Goal: Find specific page/section: Find specific page/section

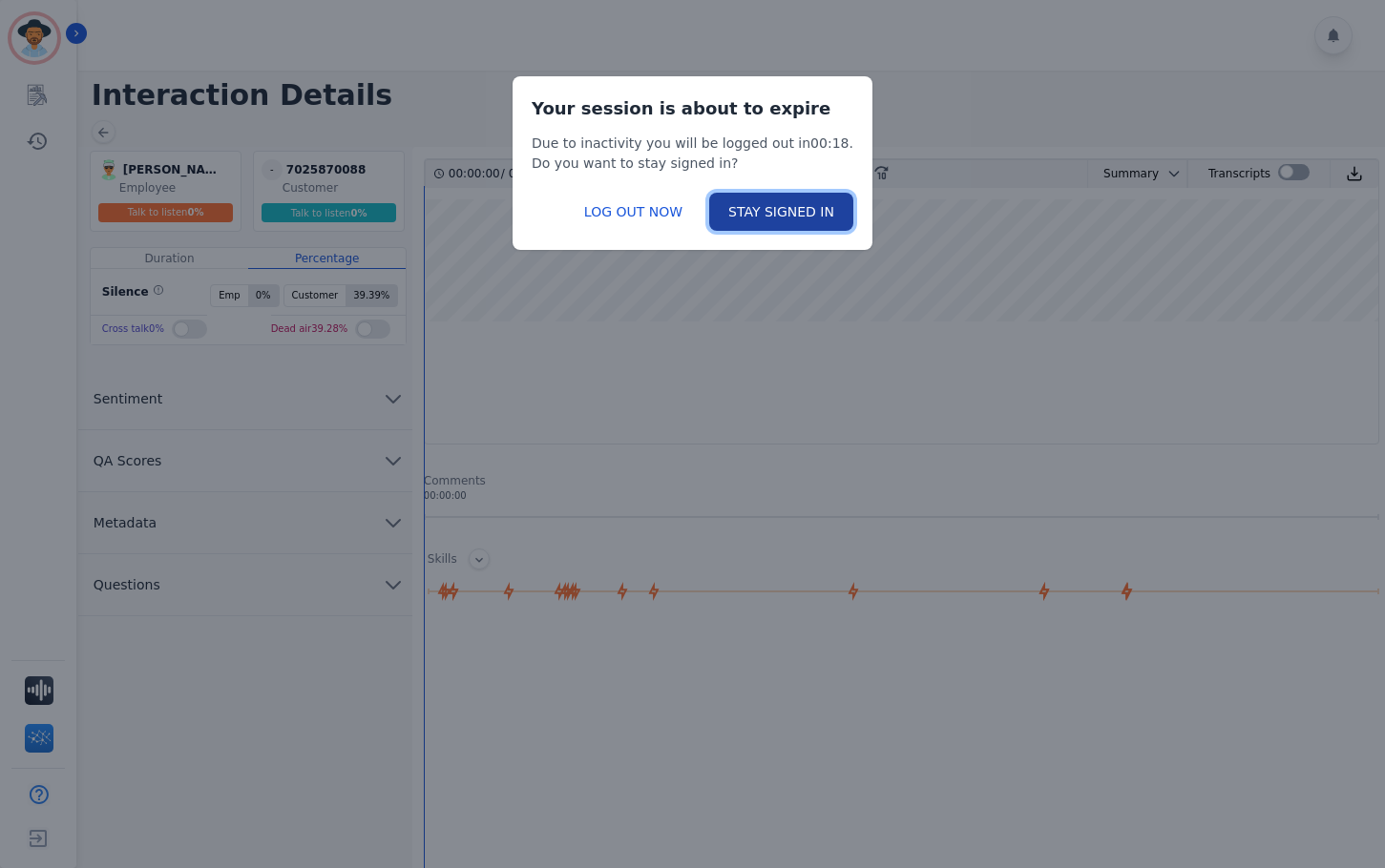
click at [722, 220] on button "STAY SIGNED IN" at bounding box center [781, 212] width 144 height 39
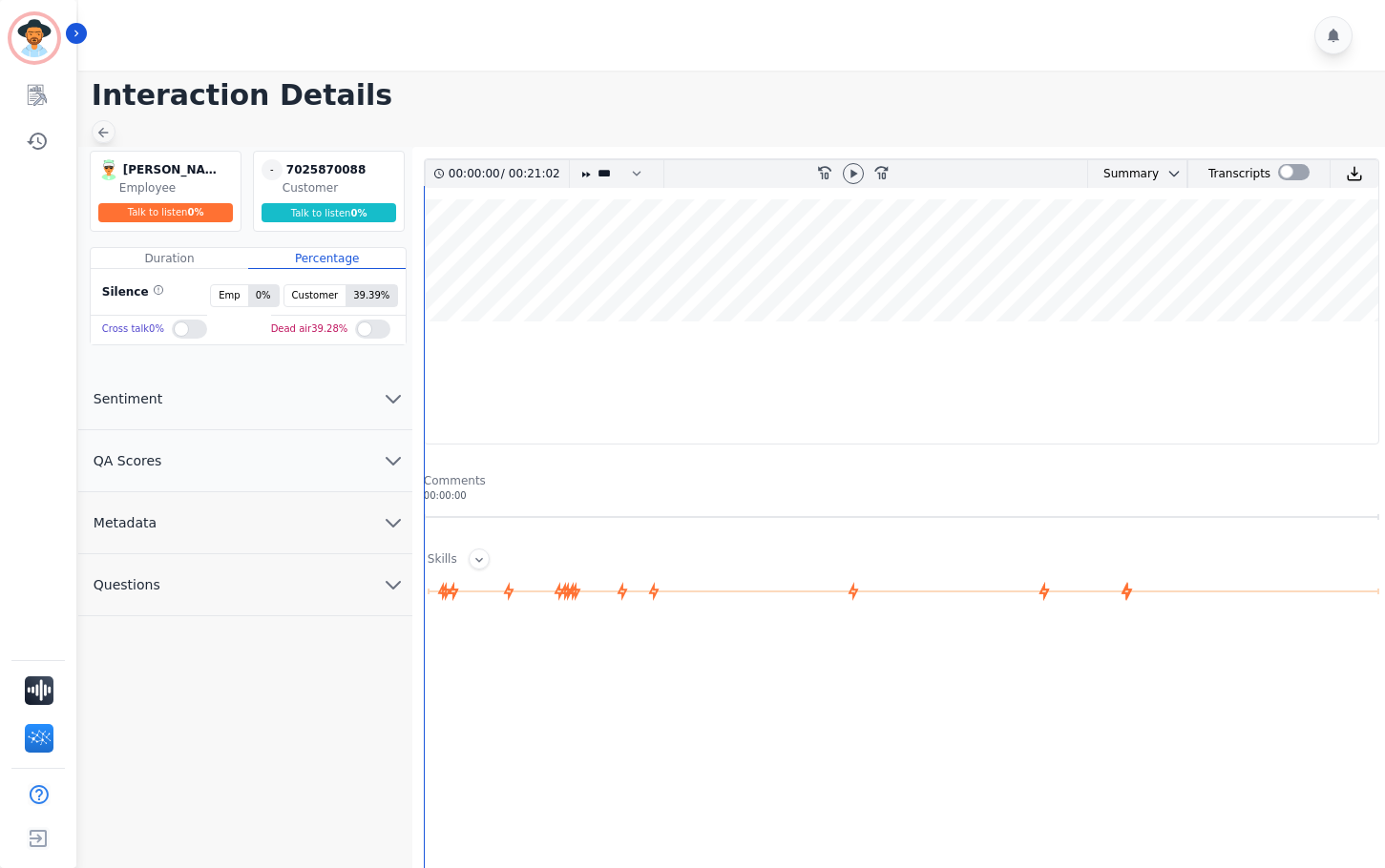
click at [111, 130] on div at bounding box center [104, 131] width 24 height 23
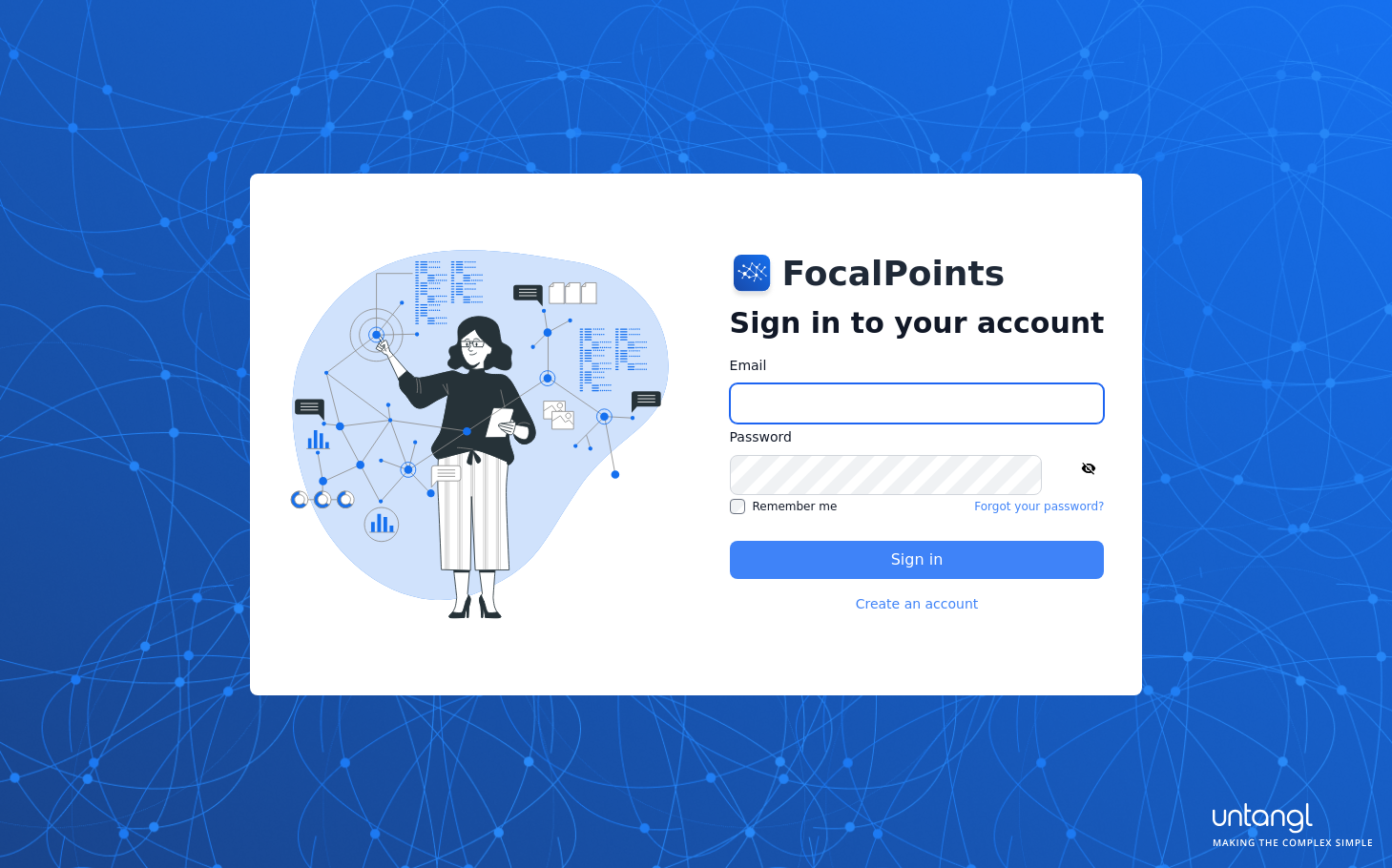
type input "**********"
click at [950, 556] on button "Sign in" at bounding box center [916, 560] width 375 height 39
